Goal: Information Seeking & Learning: Learn about a topic

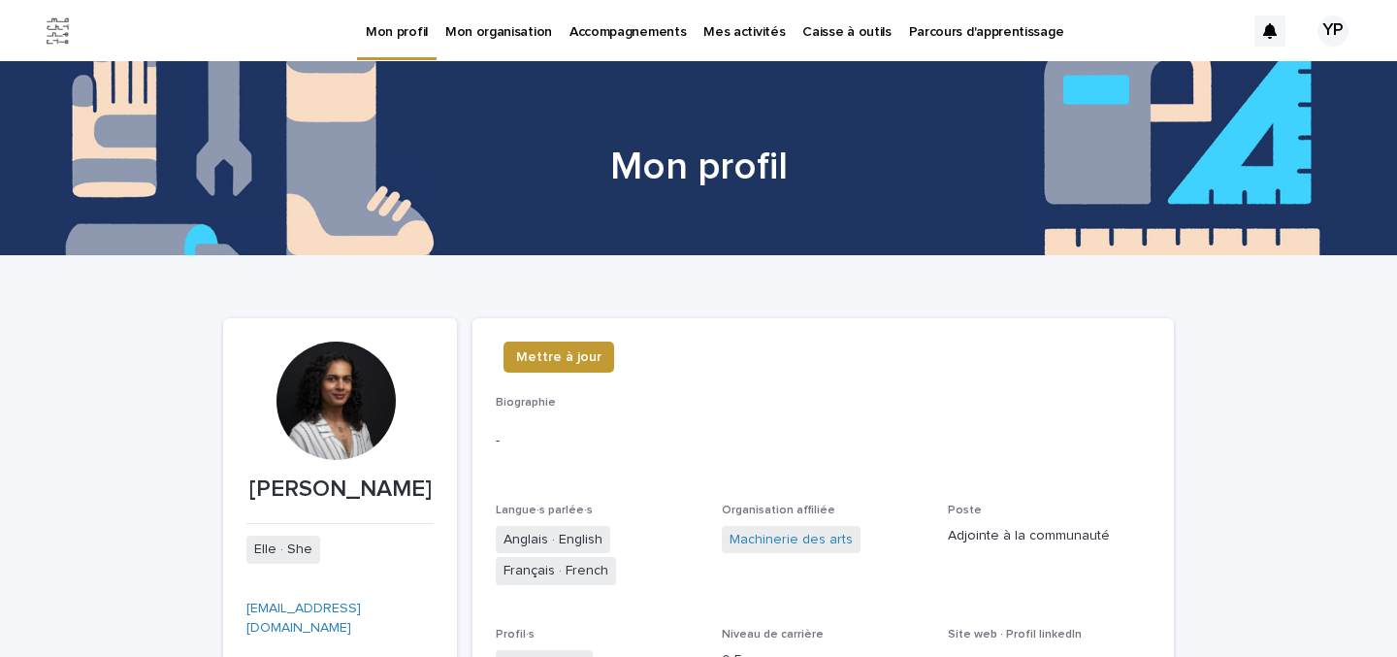
click at [988, 25] on p "Parcours d'apprentissage" at bounding box center [986, 20] width 155 height 41
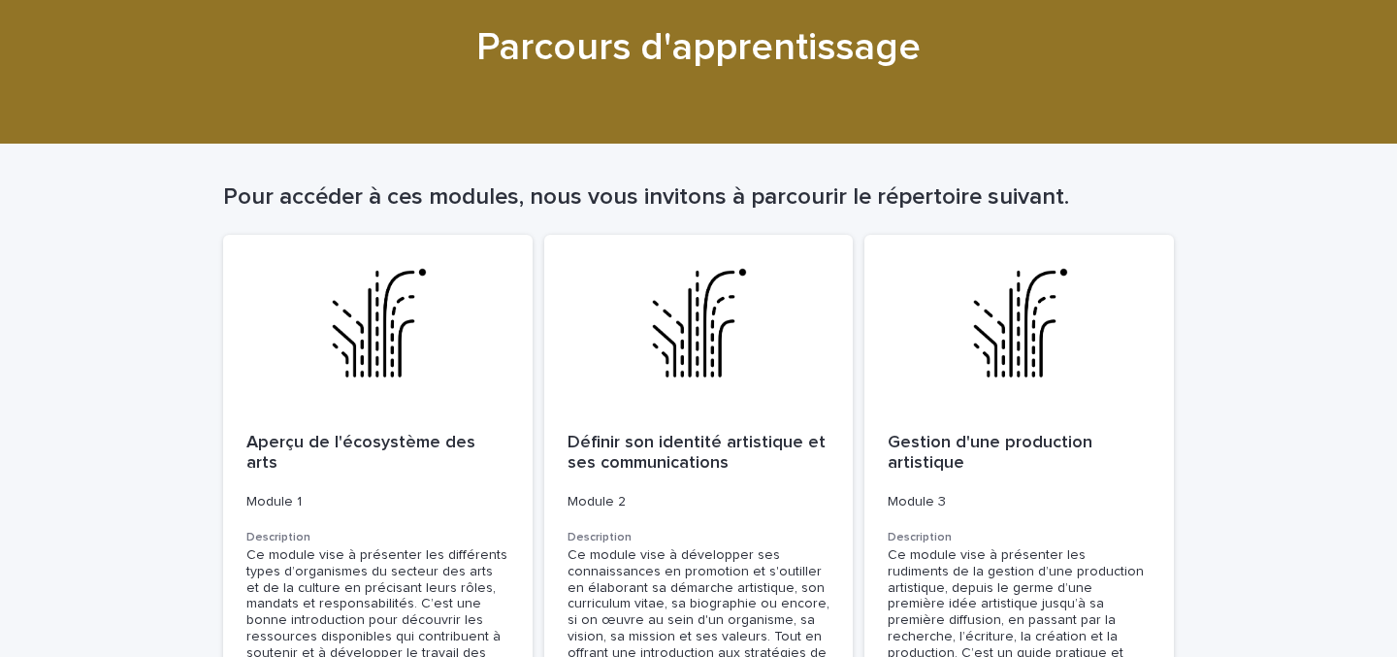
scroll to position [162, 0]
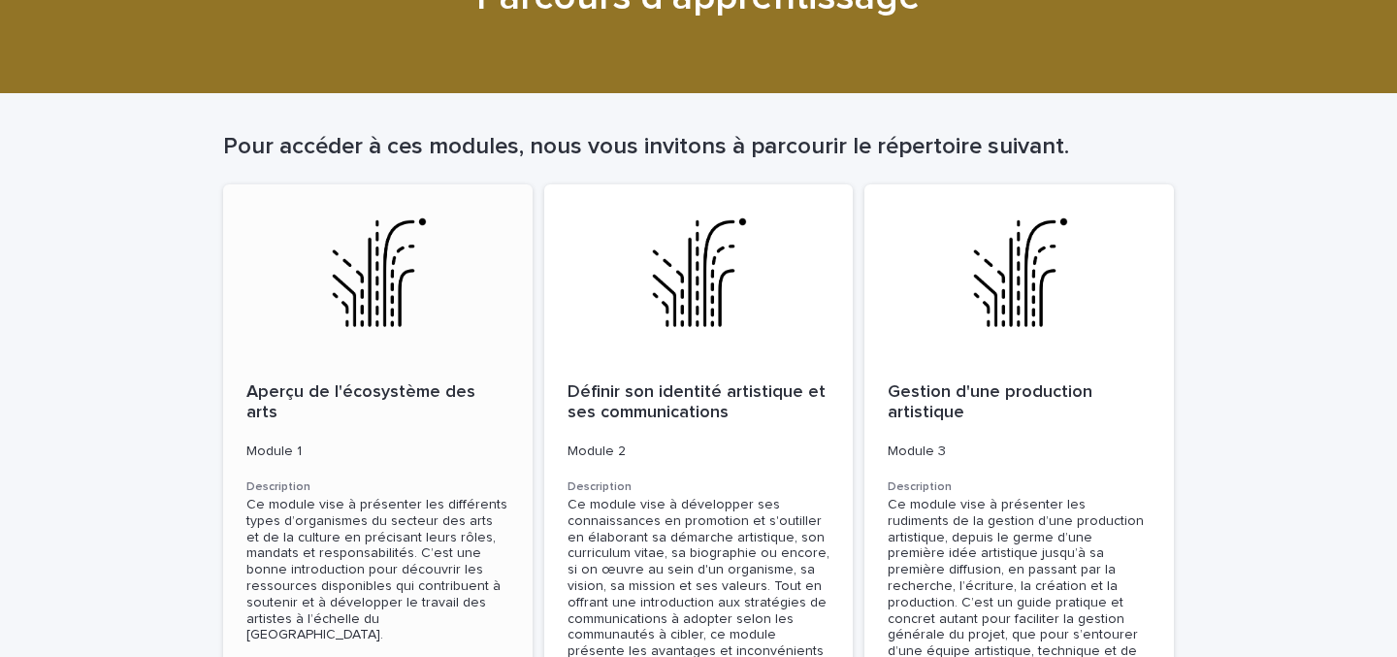
click at [379, 287] on div at bounding box center [377, 271] width 309 height 175
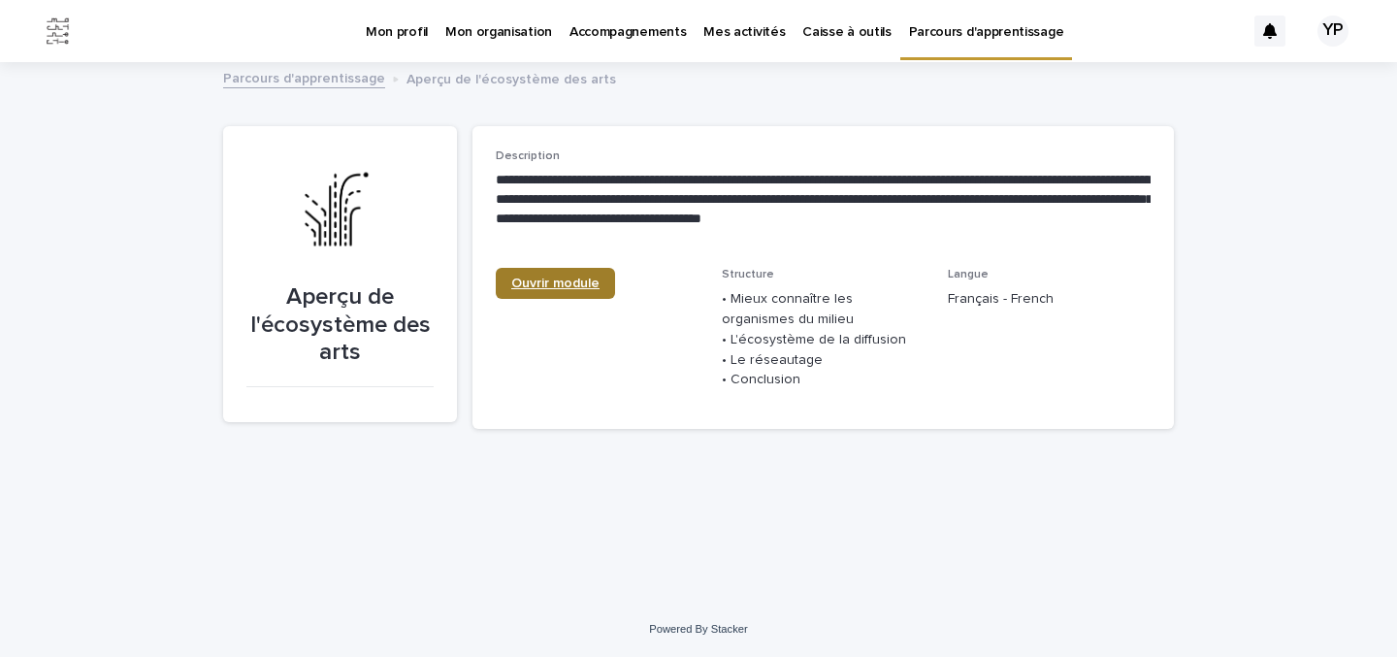
click at [586, 274] on link "Ouvrir module" at bounding box center [555, 283] width 119 height 31
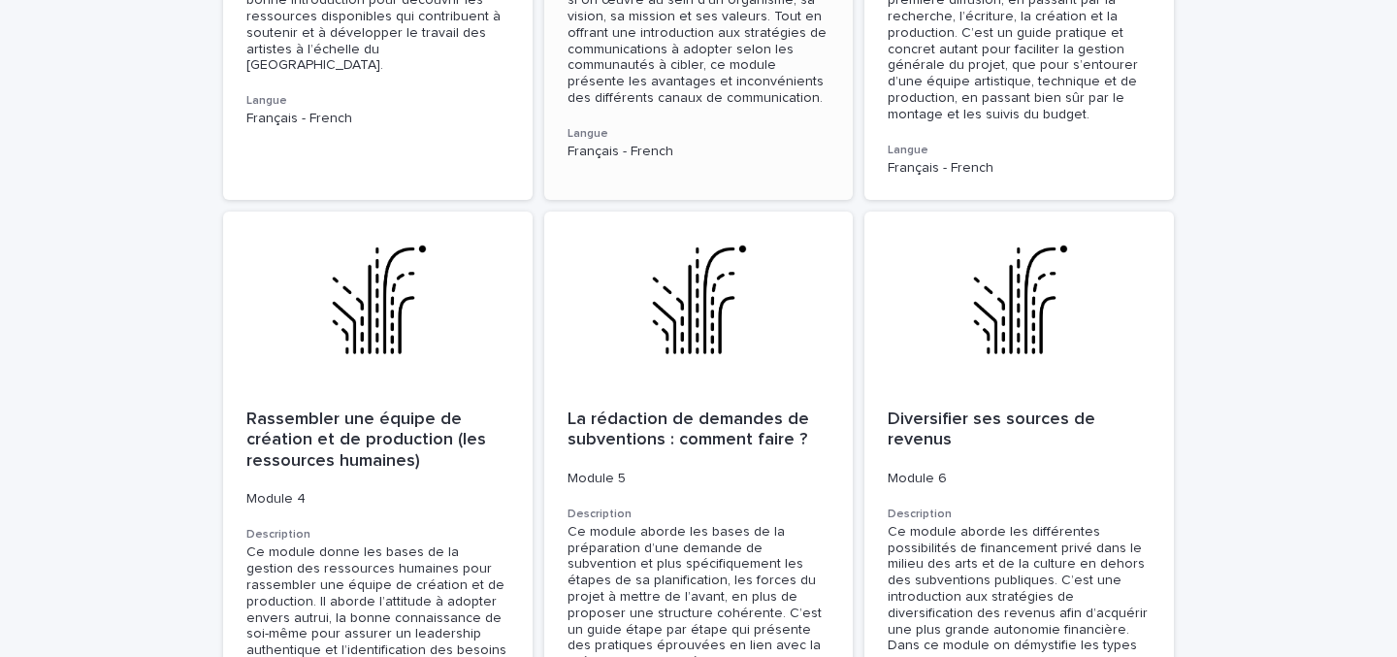
scroll to position [768, 0]
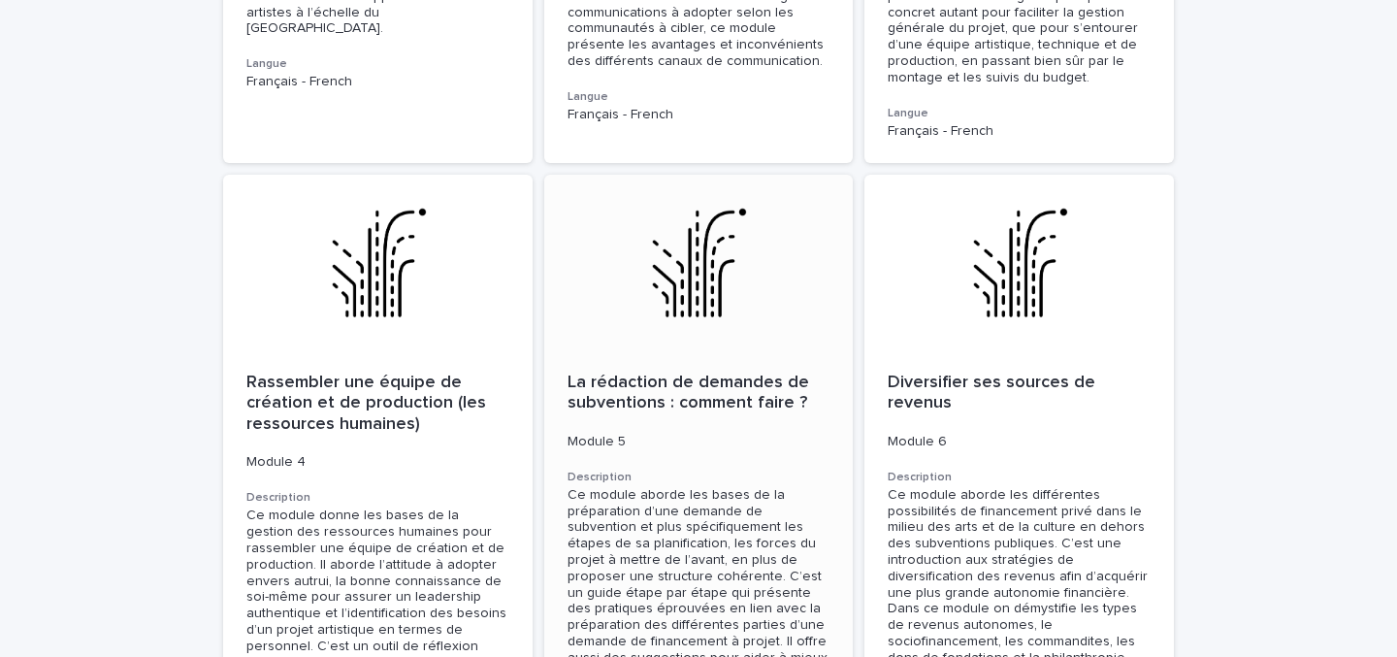
click at [656, 373] on p "La rédaction de demandes de subventions : comment faire ?" at bounding box center [699, 394] width 263 height 42
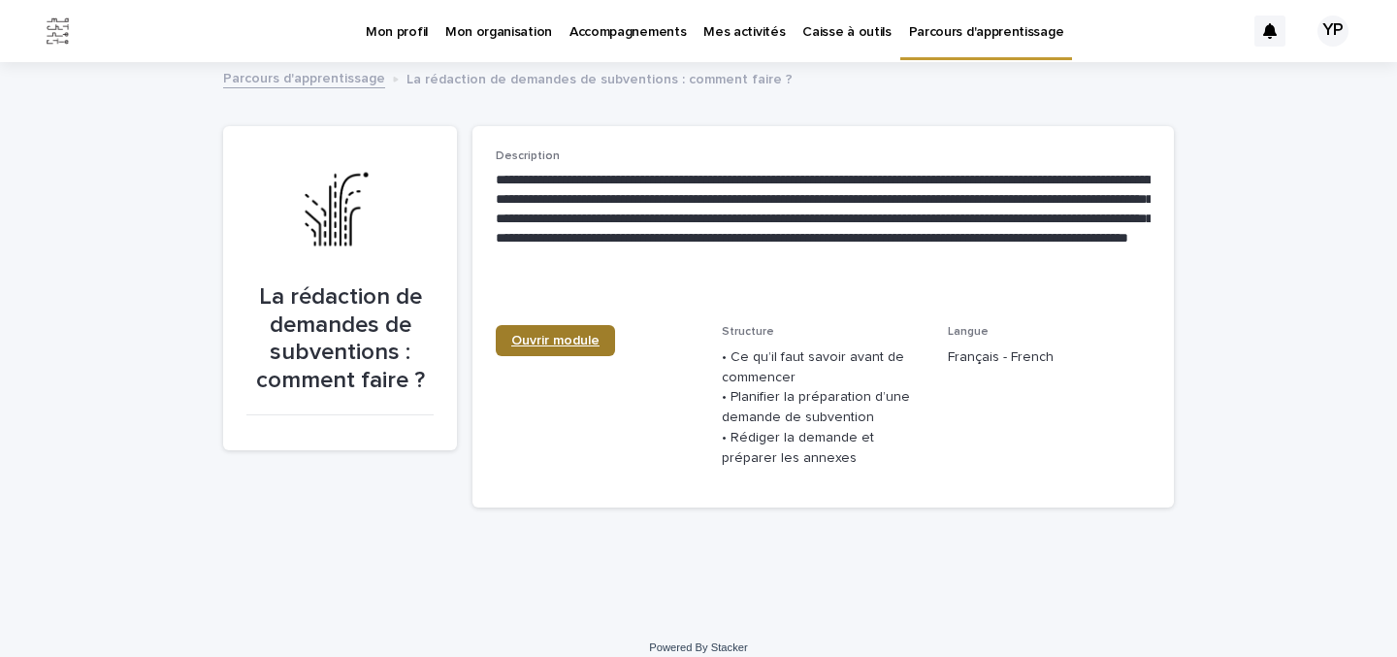
click at [550, 340] on span "Ouvrir module" at bounding box center [555, 341] width 88 height 14
